Goal: Task Accomplishment & Management: Complete application form

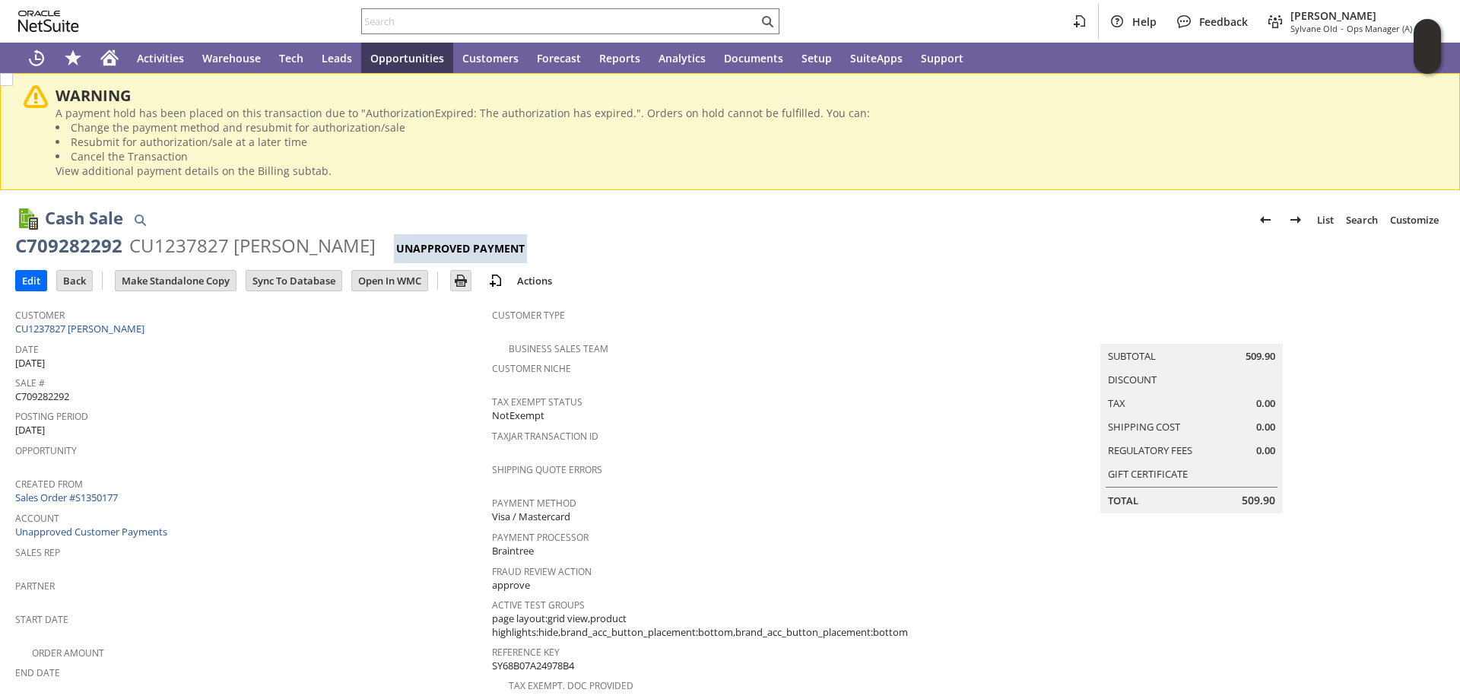
click at [46, 394] on span "C709282292" at bounding box center [42, 396] width 54 height 14
copy span "C709282292"
click at [32, 278] on input "Edit" at bounding box center [31, 281] width 30 height 20
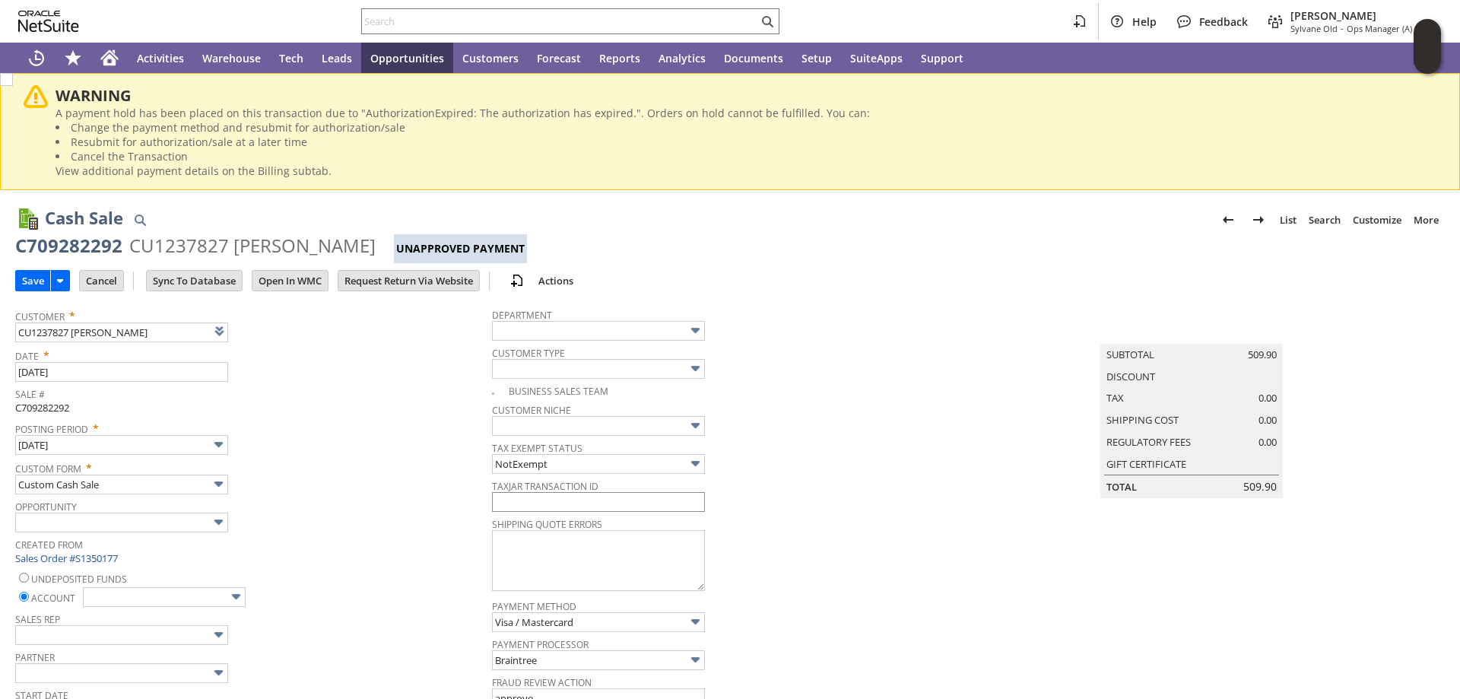
type input "Add"
type input "Copy Previous"
click at [589, 502] on input "text" at bounding box center [598, 502] width 213 height 20
paste input "C709282292"
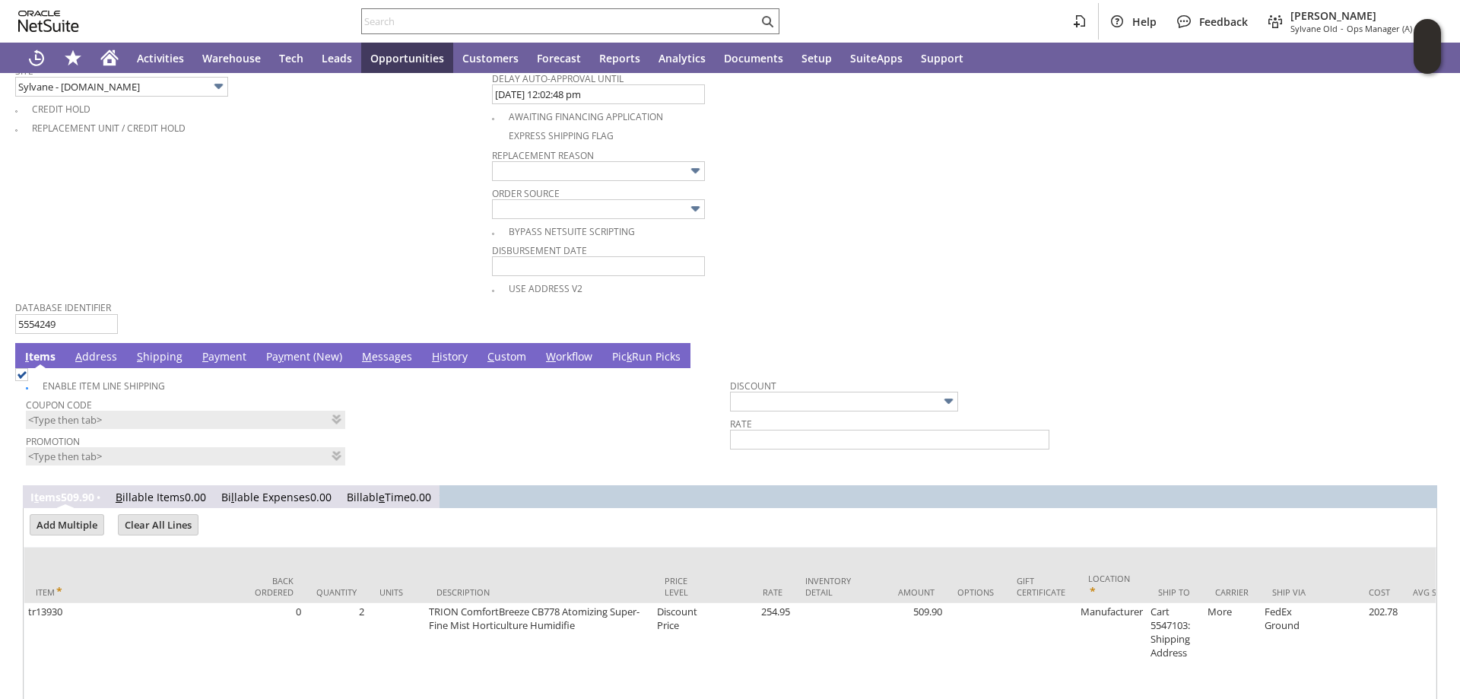
scroll to position [1054, 0]
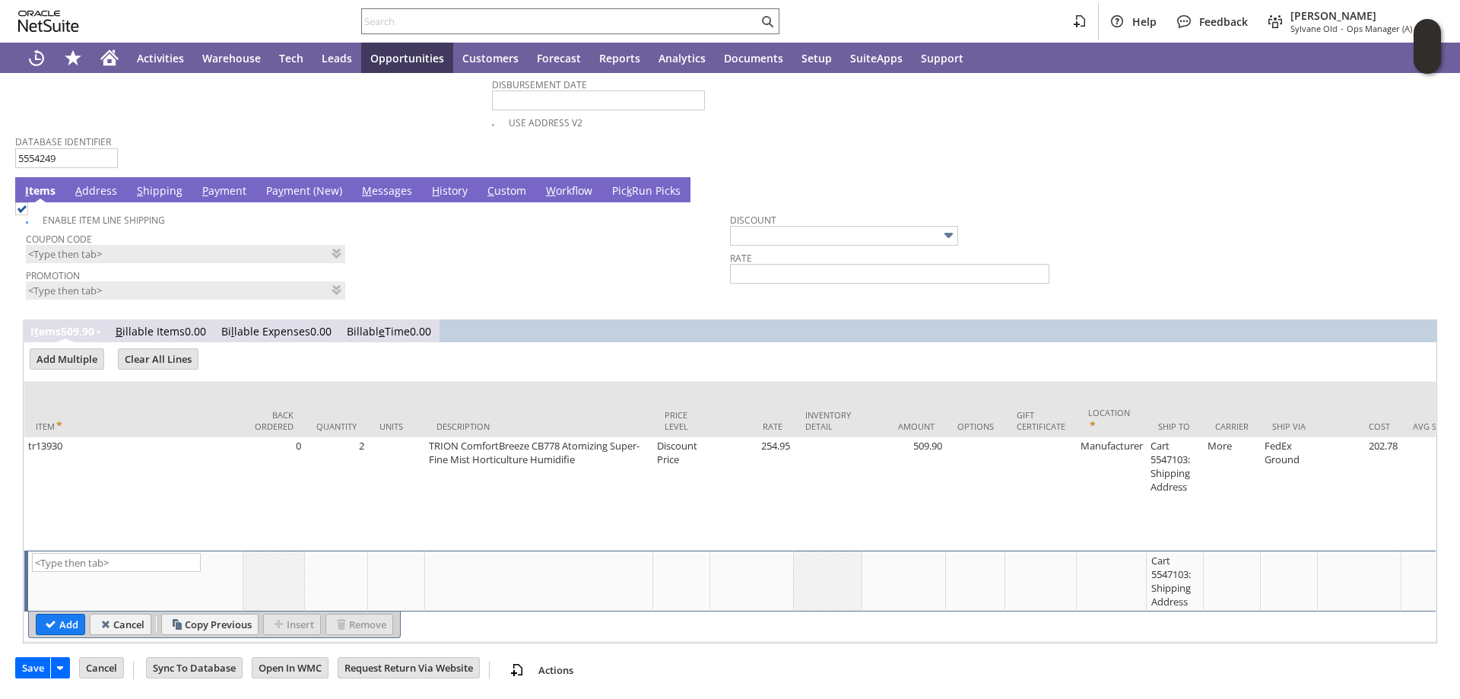
type input "C709282292"
click at [287, 183] on link "Pa y ment (New)" at bounding box center [304, 191] width 84 height 17
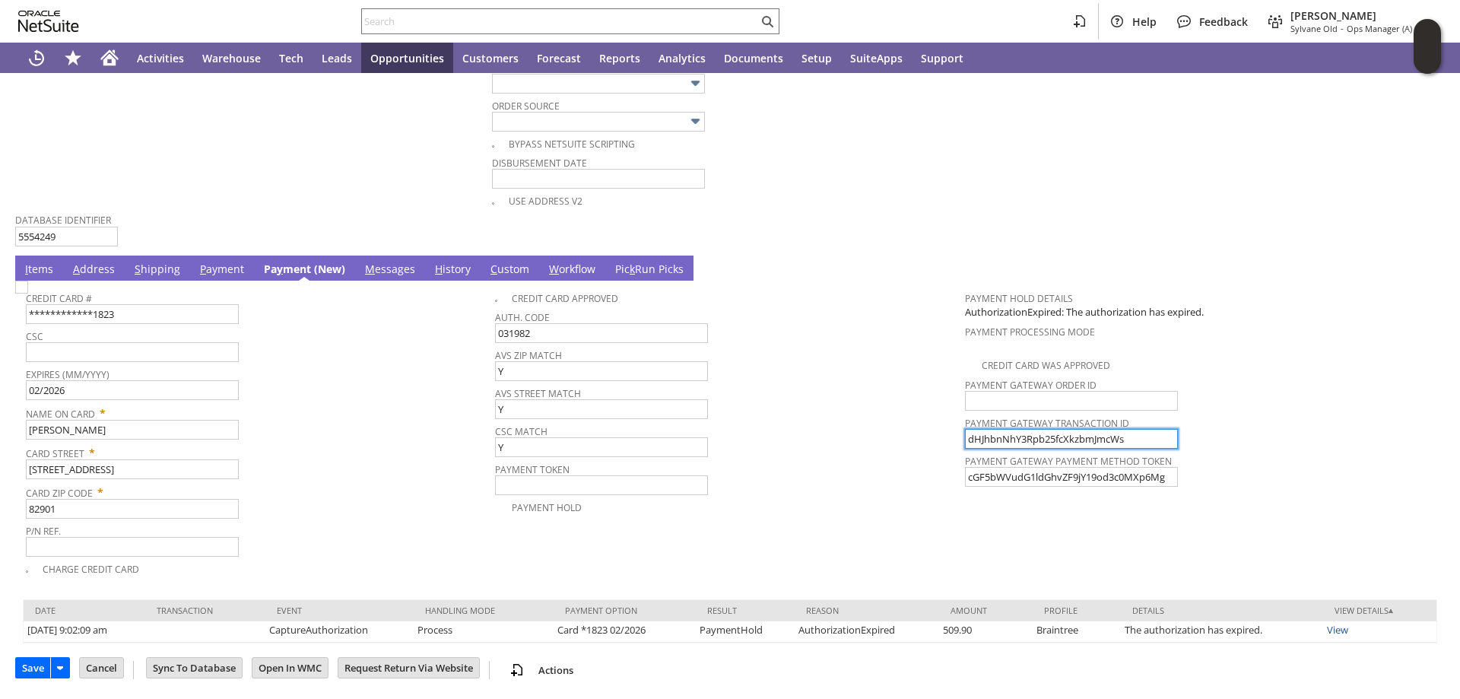
drag, startPoint x: 1124, startPoint y: 437, endPoint x: 787, endPoint y: 404, distance: 339.1
click at [787, 404] on tr "**********" at bounding box center [730, 430] width 1408 height 293
click at [28, 293] on img at bounding box center [21, 287] width 13 height 13
checkbox input "true"
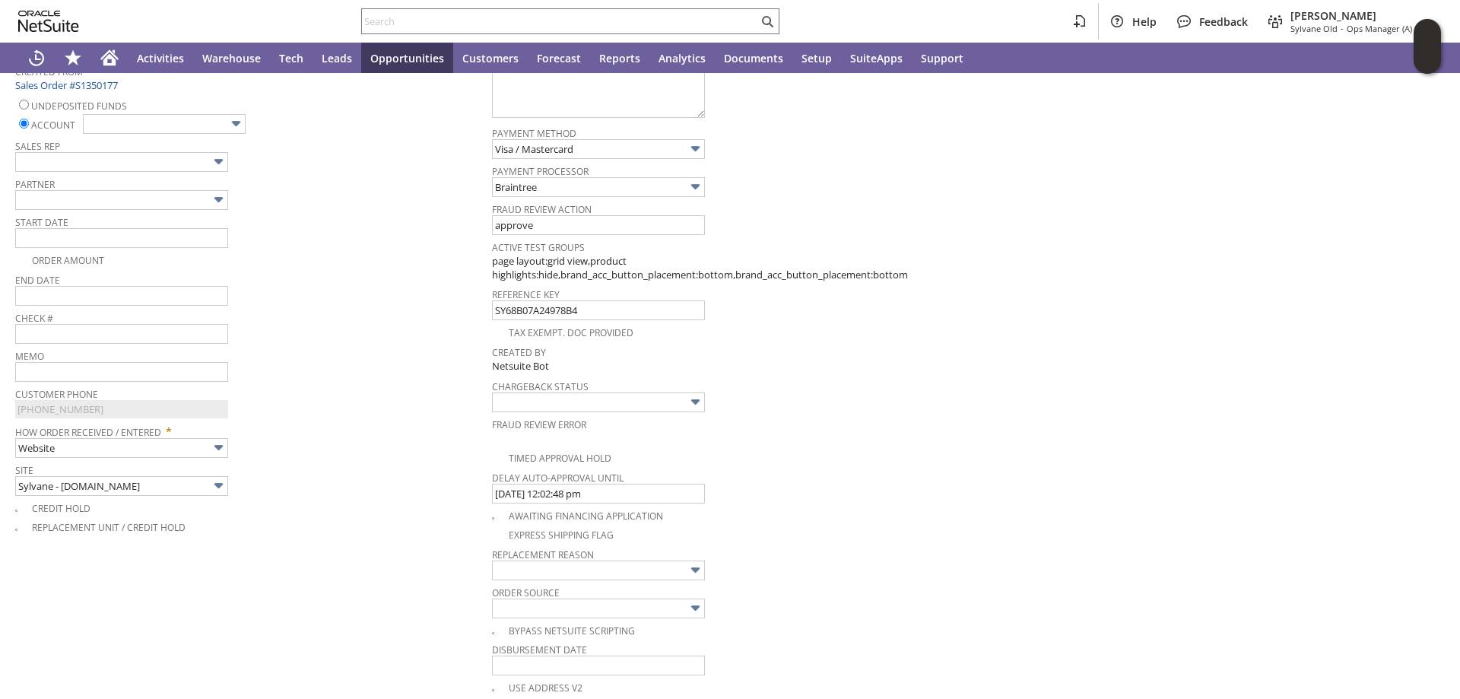
scroll to position [429, 0]
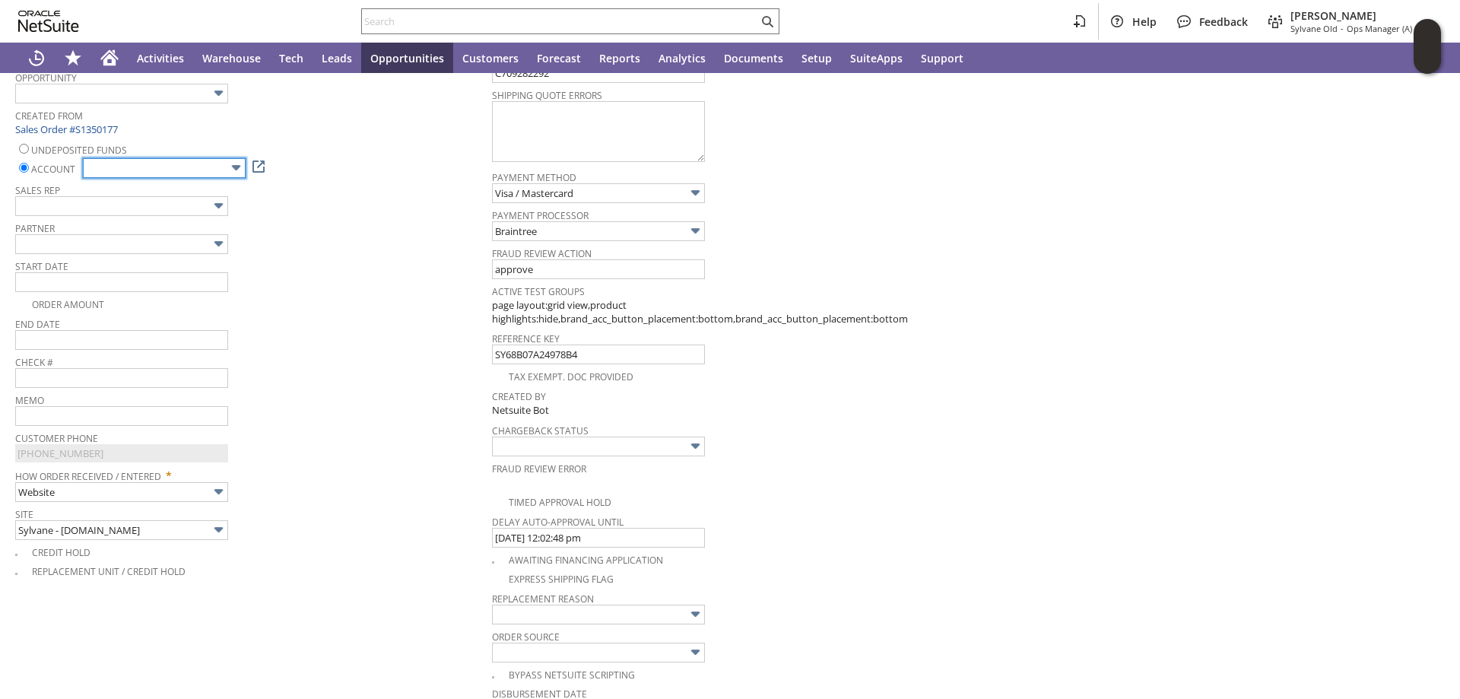
click at [197, 165] on input "text" at bounding box center [164, 168] width 163 height 20
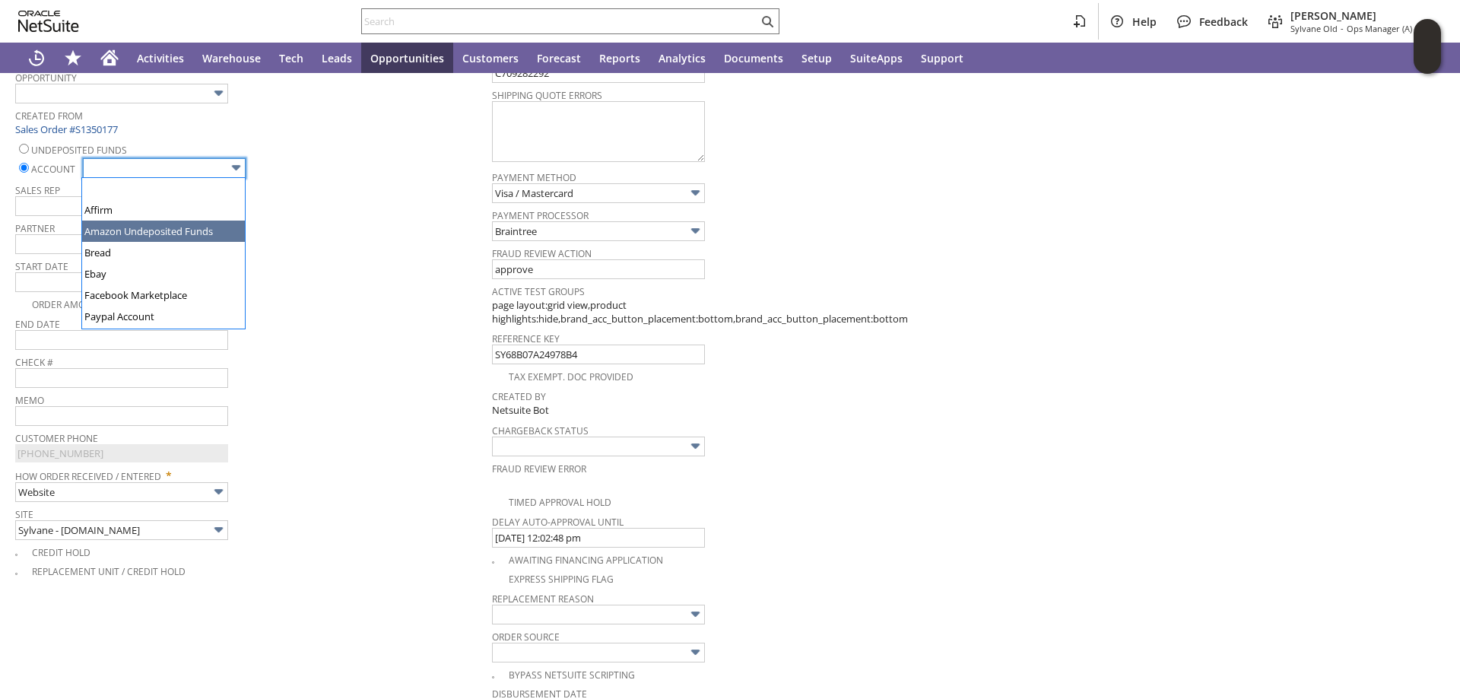
scroll to position [76, 0]
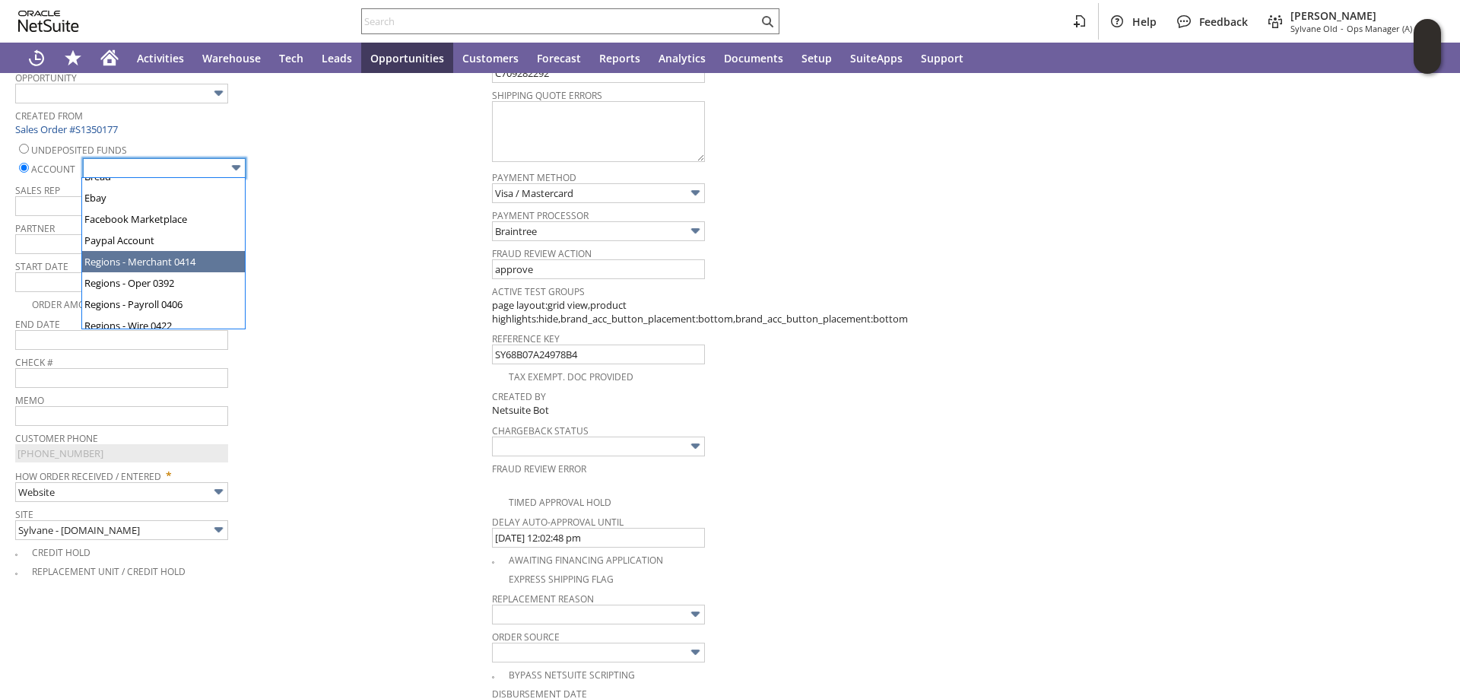
type input "Regions - Merchant 0414"
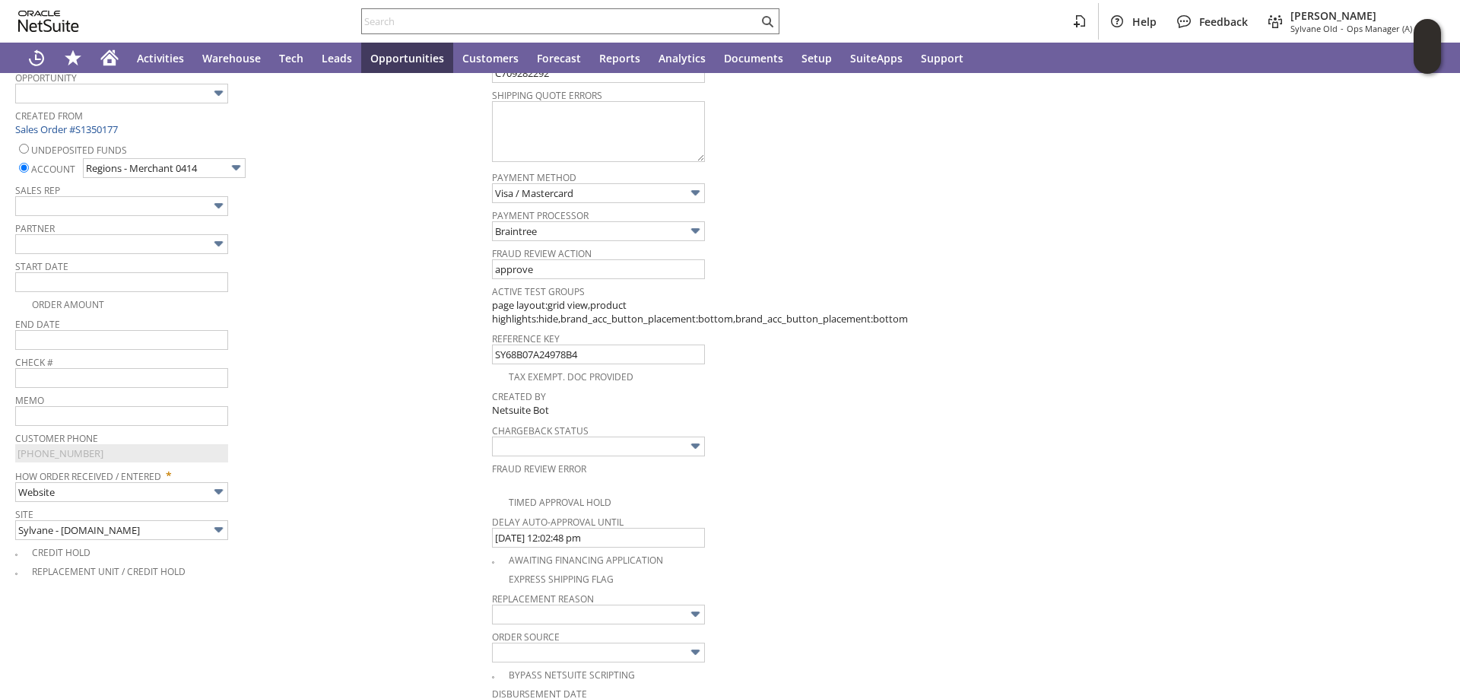
click at [375, 317] on span "End Date" at bounding box center [249, 321] width 469 height 17
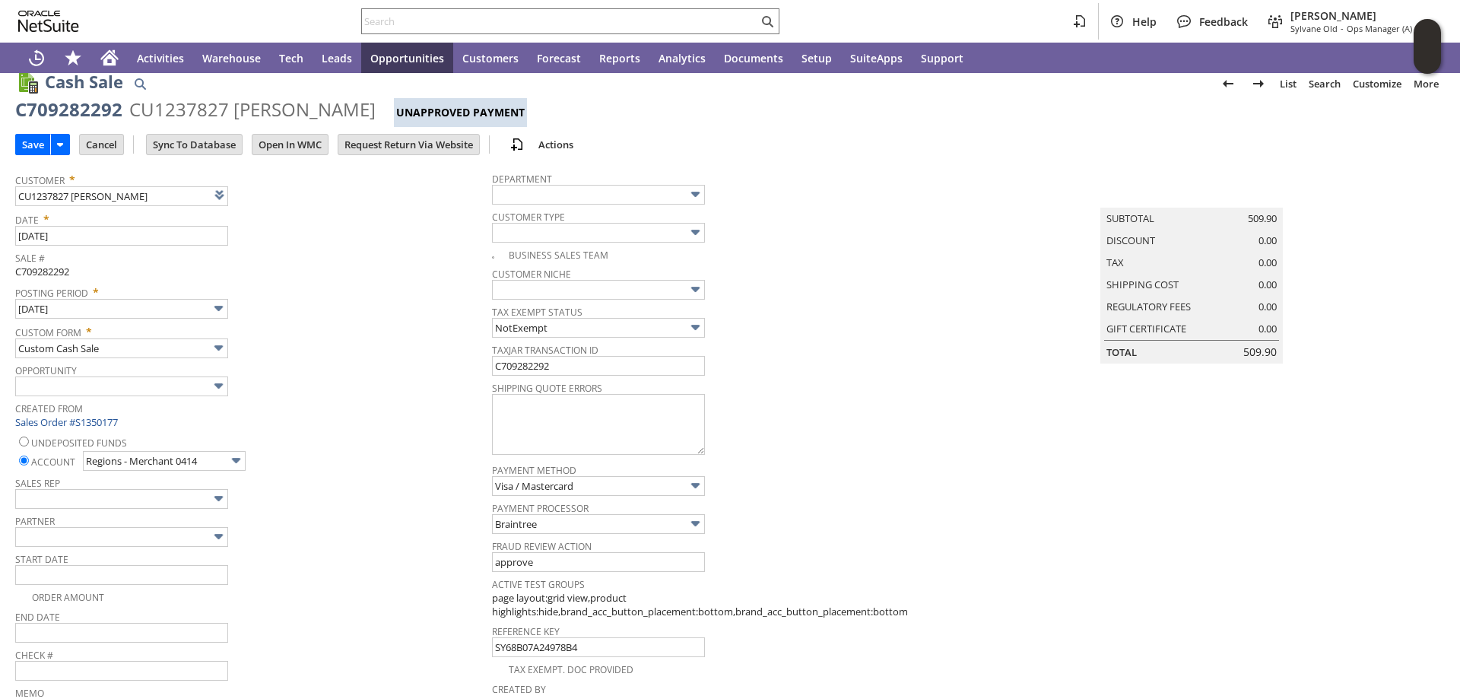
scroll to position [125, 0]
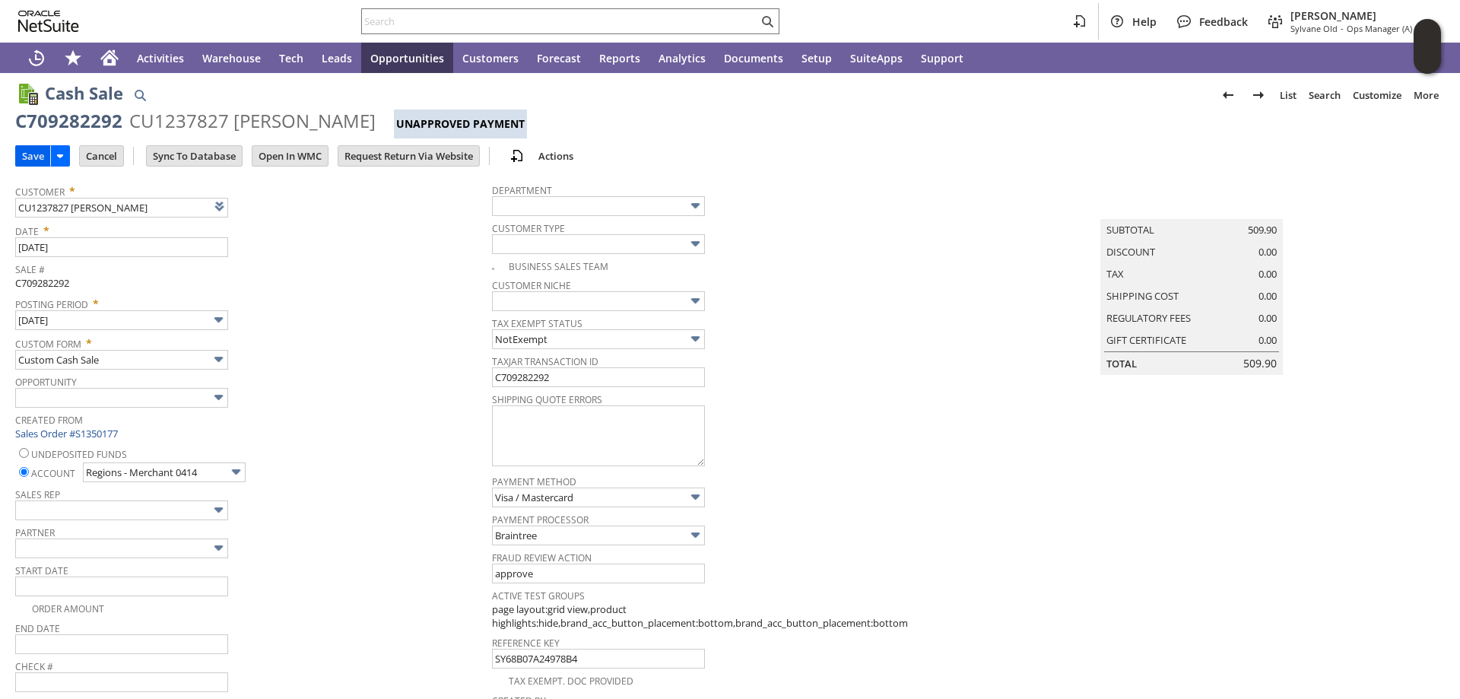
click at [29, 154] on input "Save" at bounding box center [33, 156] width 34 height 20
